Goal: Obtain resource: Obtain resource

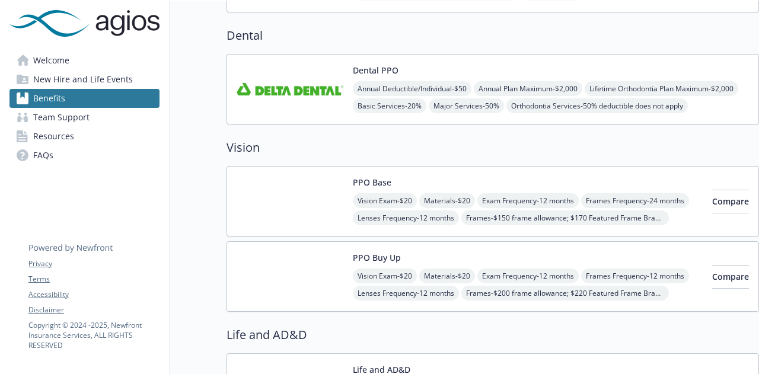
scroll to position [356, 0]
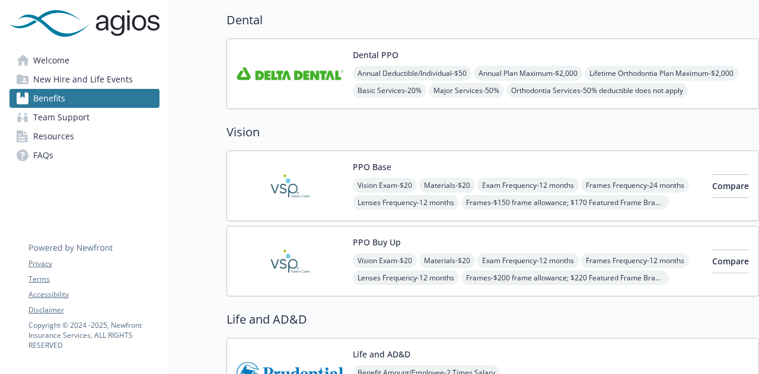
click at [311, 177] on img at bounding box center [290, 186] width 107 height 50
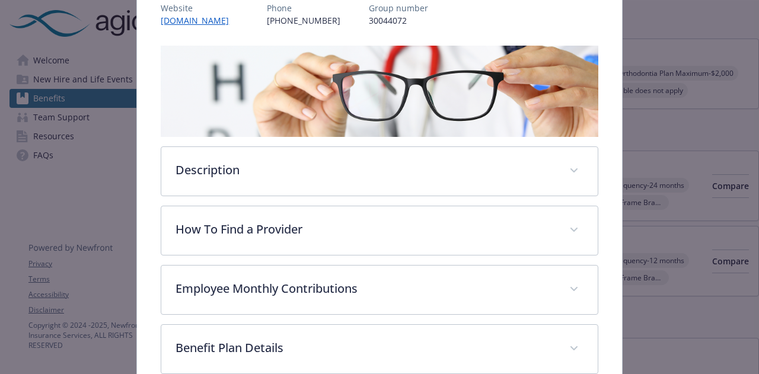
scroll to position [273, 0]
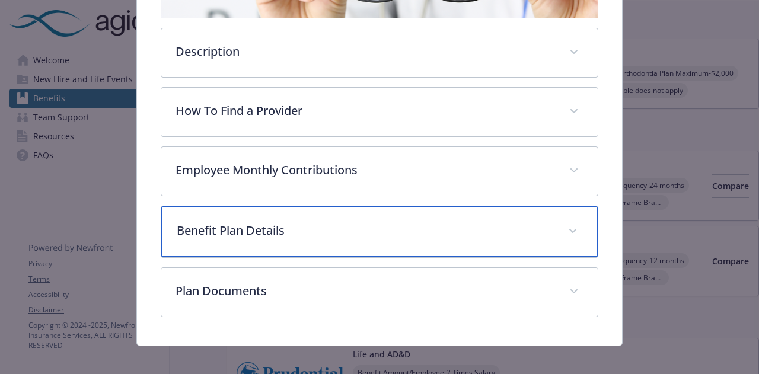
click at [332, 239] on div "Benefit Plan Details" at bounding box center [379, 231] width 436 height 51
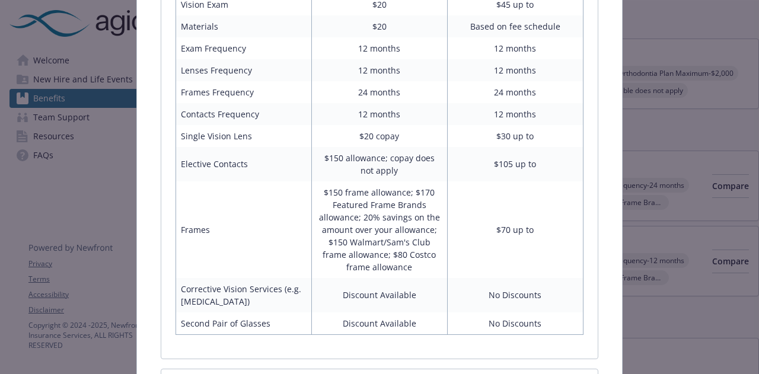
scroll to position [676, 0]
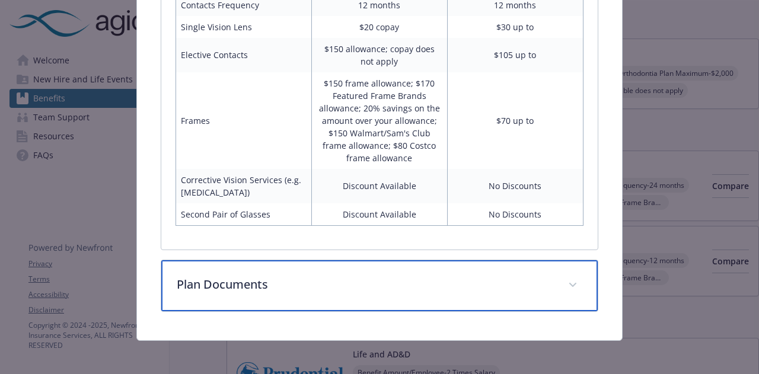
click at [327, 289] on p "Plan Documents" at bounding box center [365, 285] width 376 height 18
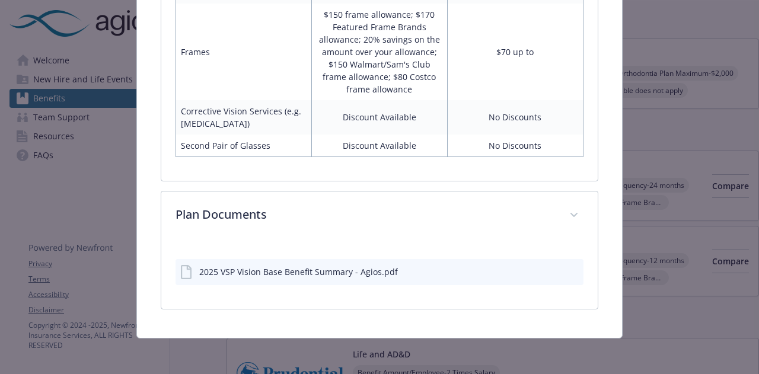
scroll to position [742, 0]
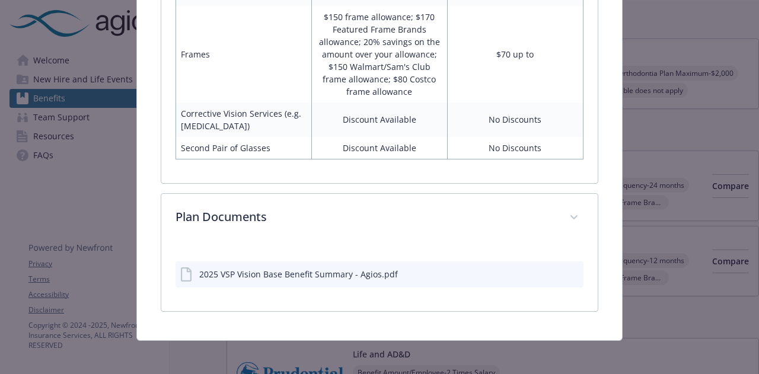
click at [326, 271] on div "2025 VSP Vision Base Benefit Summary - Agios.pdf" at bounding box center [298, 274] width 199 height 12
click at [567, 269] on icon "preview file" at bounding box center [572, 273] width 11 height 8
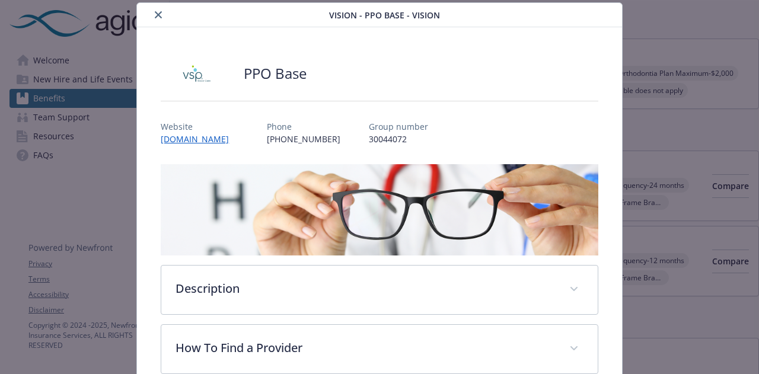
scroll to position [0, 0]
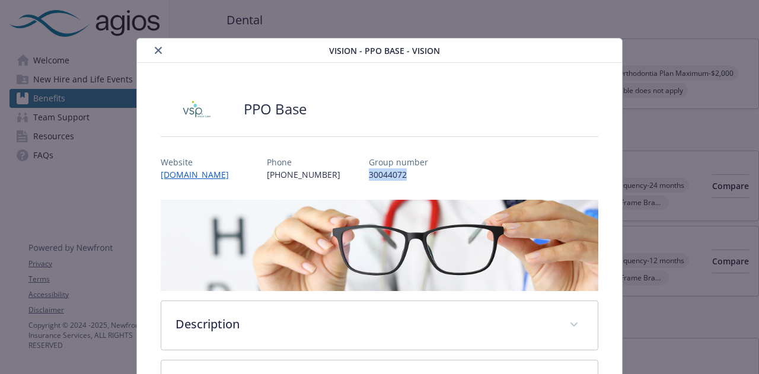
drag, startPoint x: 376, startPoint y: 175, endPoint x: 341, endPoint y: 173, distance: 35.0
click at [369, 173] on p "30044072" at bounding box center [398, 174] width 59 height 12
copy p "30044072"
